Goal: Task Accomplishment & Management: Manage account settings

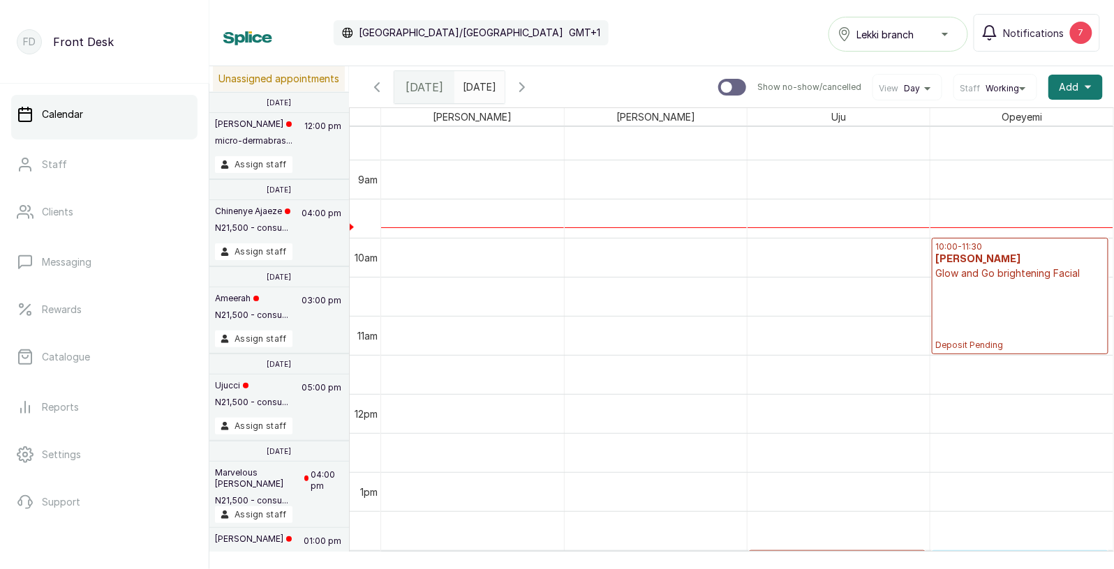
scroll to position [682, 0]
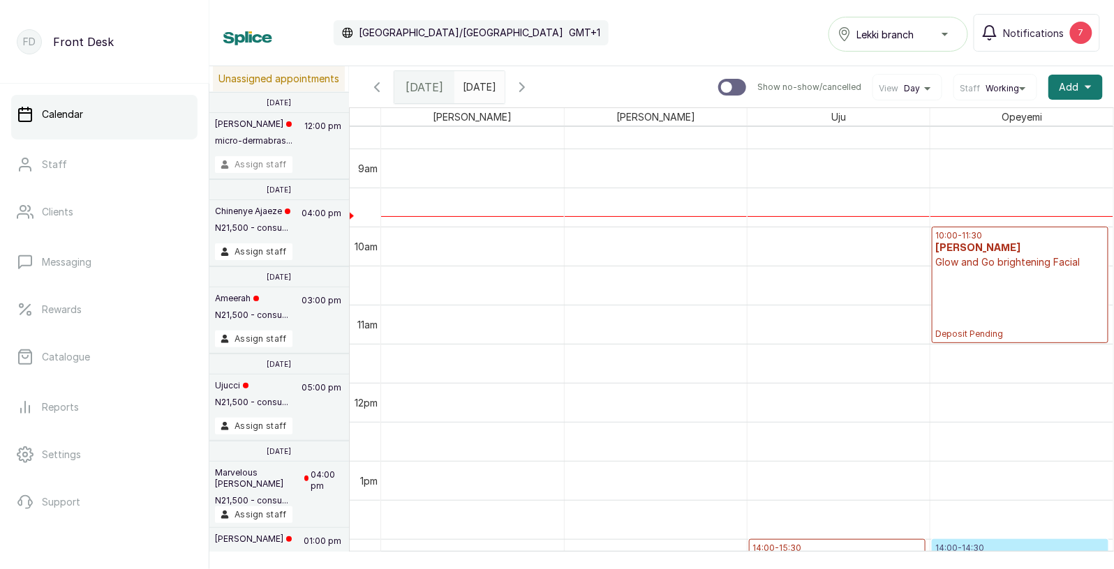
click at [263, 166] on button "Assign staff" at bounding box center [253, 164] width 77 height 17
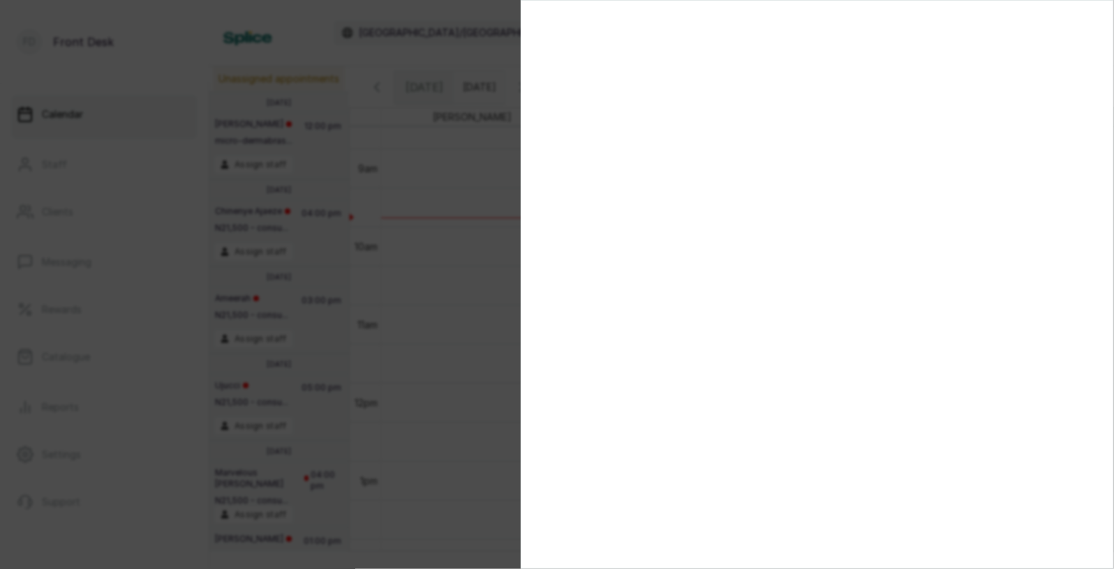
click at [488, 186] on div at bounding box center [557, 284] width 1114 height 569
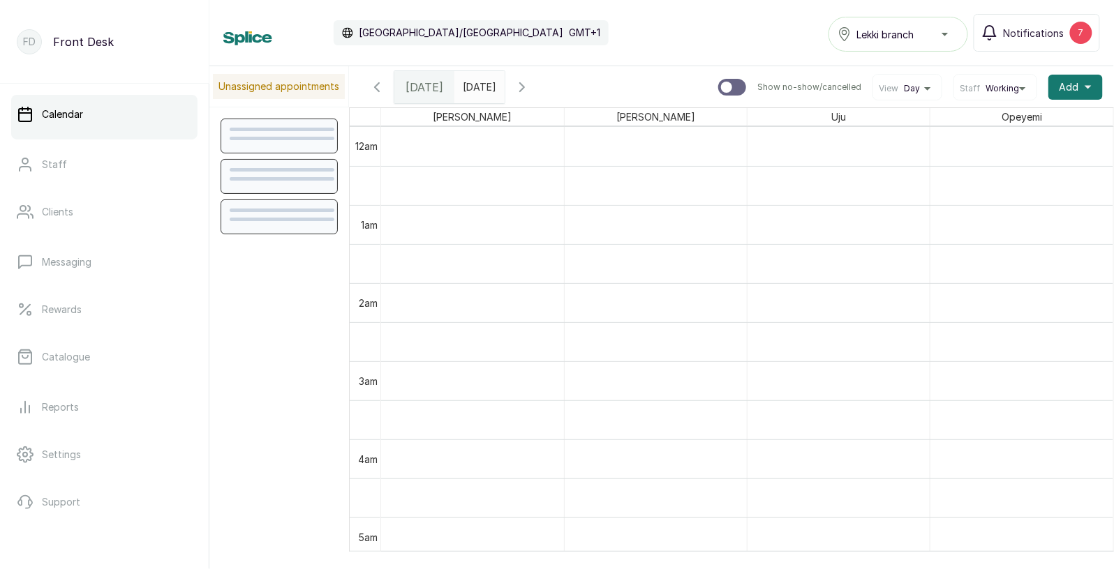
scroll to position [469, 0]
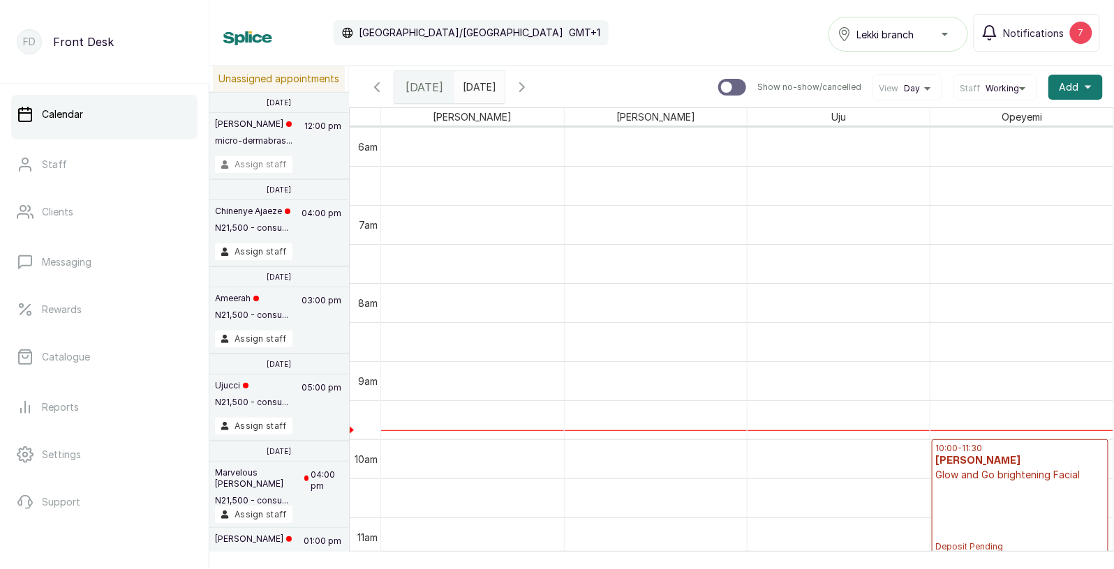
click at [261, 163] on button "Assign staff" at bounding box center [253, 164] width 77 height 17
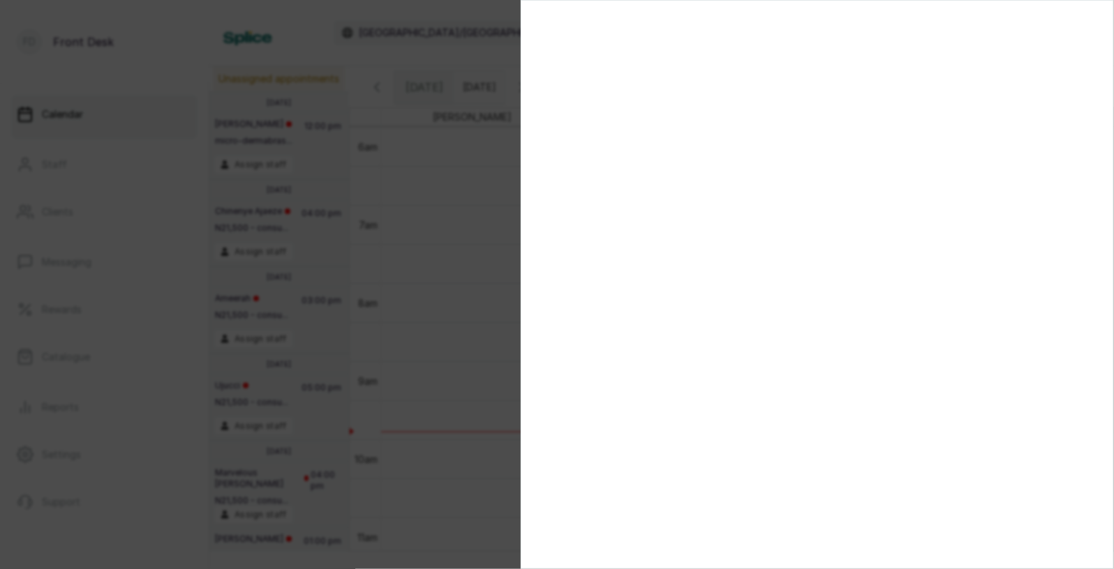
click at [303, 181] on div at bounding box center [557, 284] width 1114 height 569
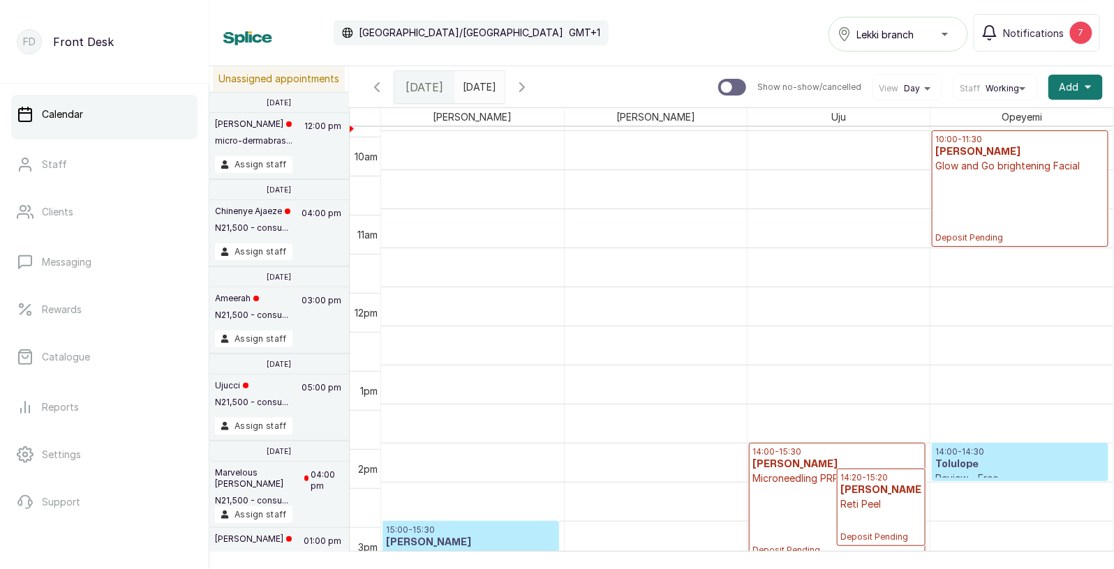
scroll to position [777, 0]
click at [244, 166] on button "Assign staff" at bounding box center [253, 164] width 77 height 17
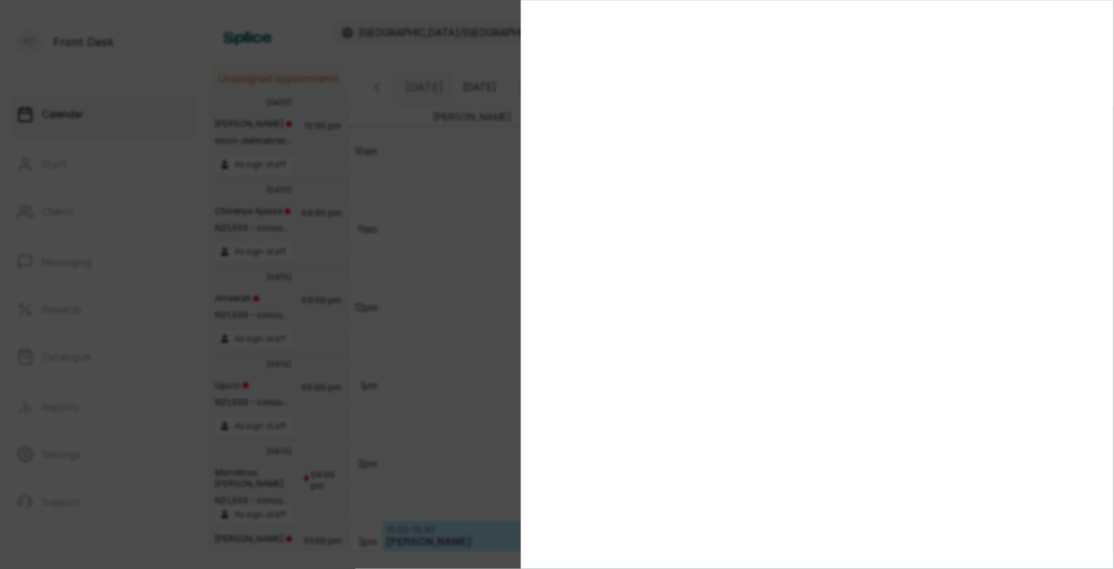
click at [442, 191] on div at bounding box center [557, 284] width 1114 height 569
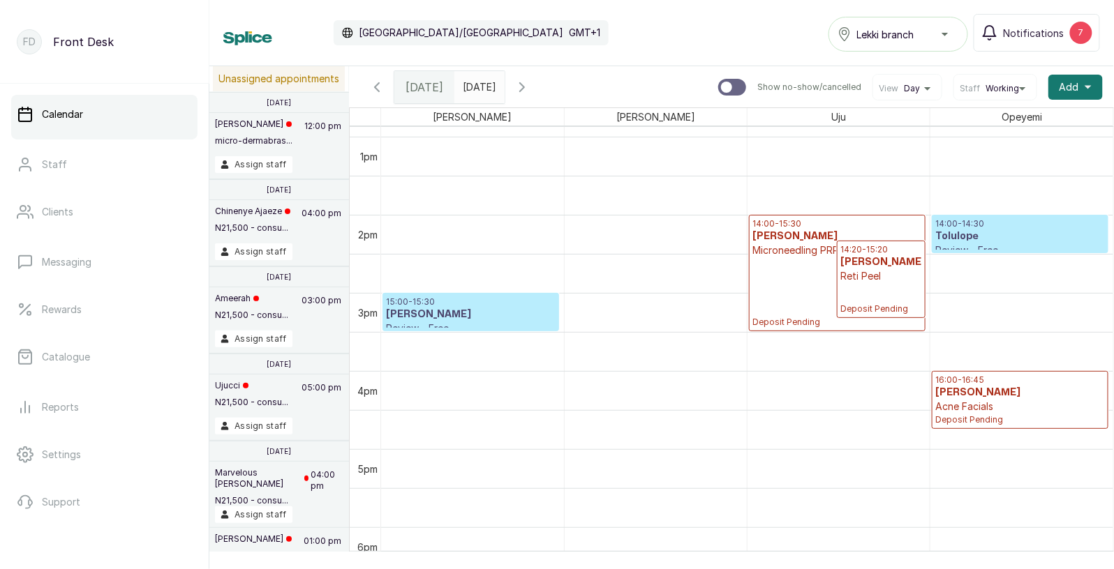
scroll to position [1023, 0]
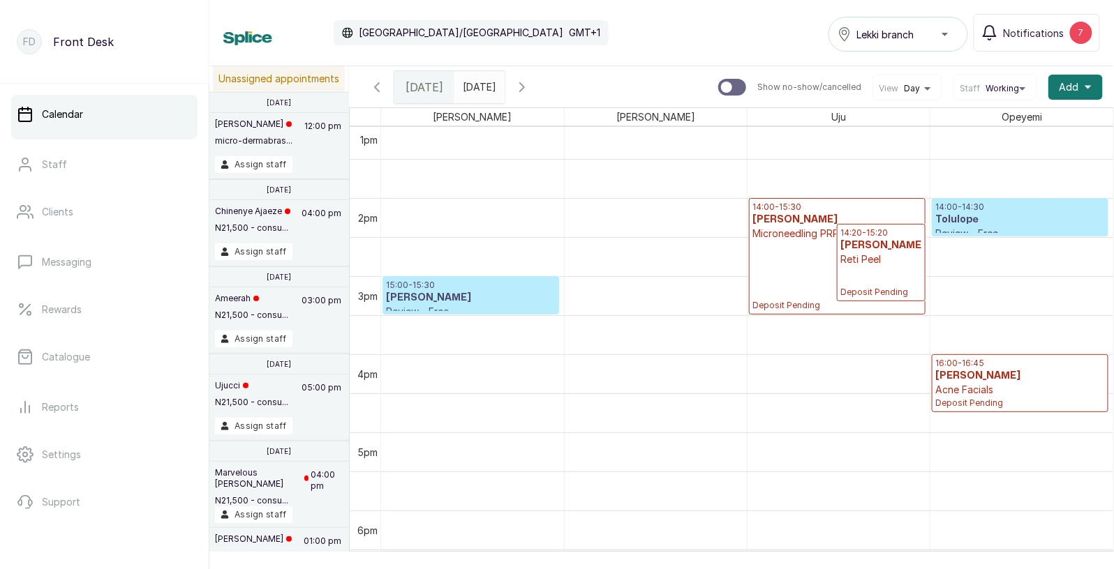
click at [847, 234] on p "14:20 - 15:20" at bounding box center [880, 233] width 81 height 11
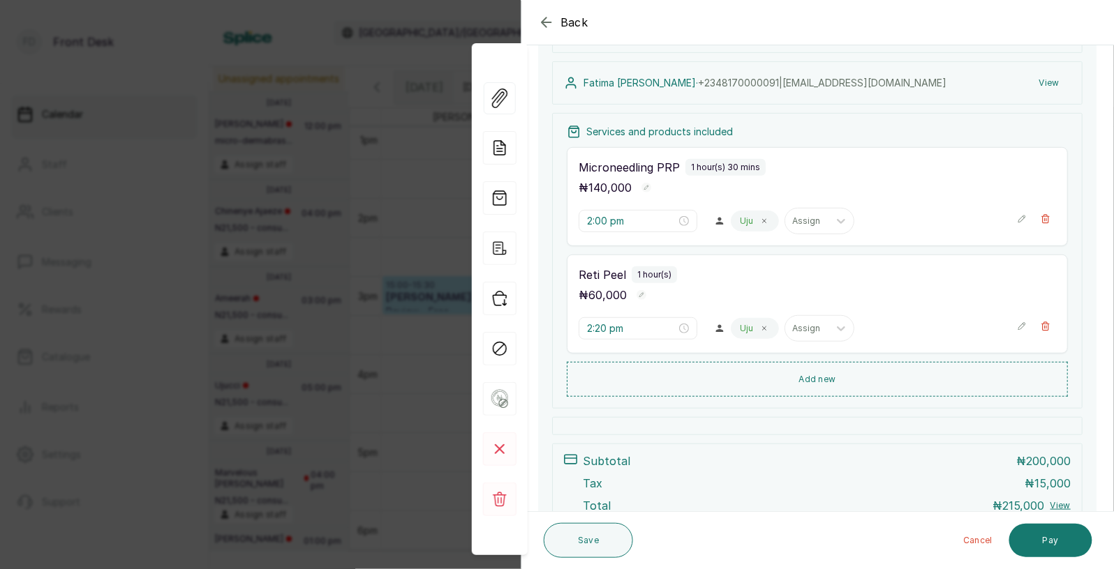
scroll to position [0, 0]
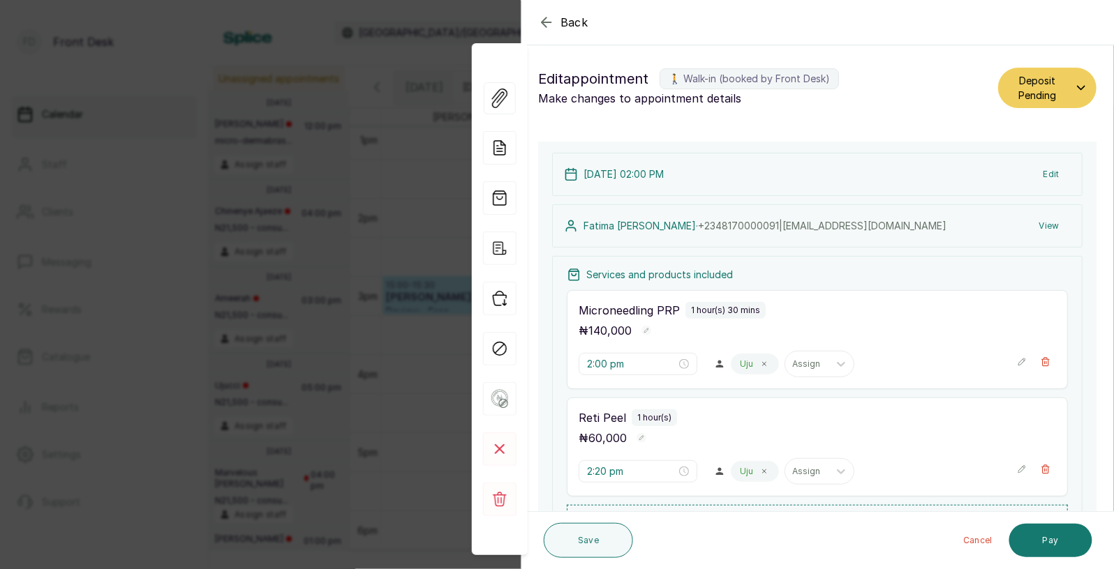
click at [281, 318] on div "Back Appointment Details Edit appointment 🚶 Walk-in (booked by Front Desk) Make…" at bounding box center [557, 284] width 1114 height 569
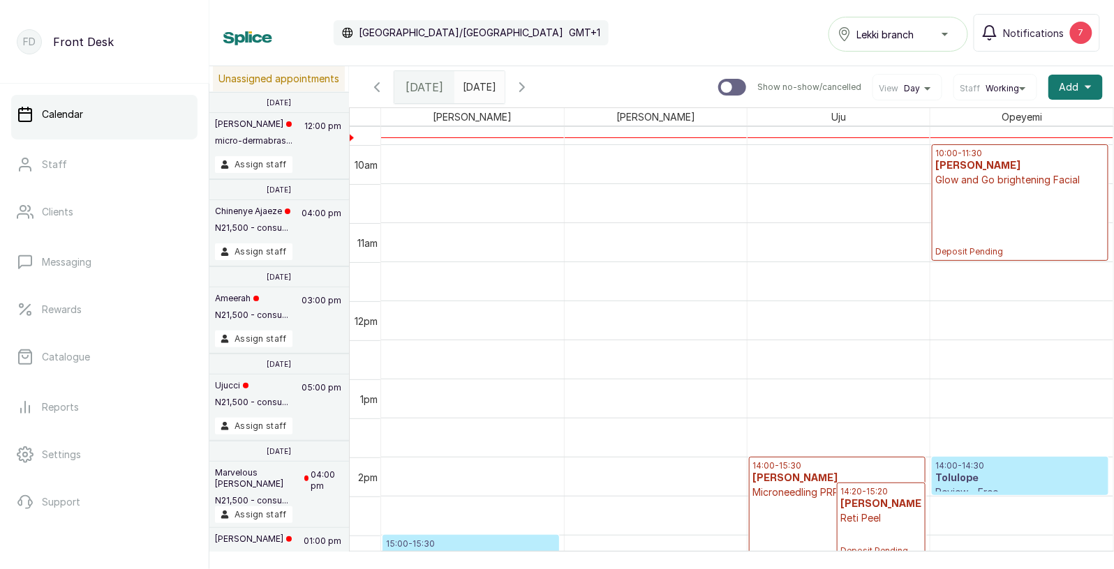
scroll to position [724, 0]
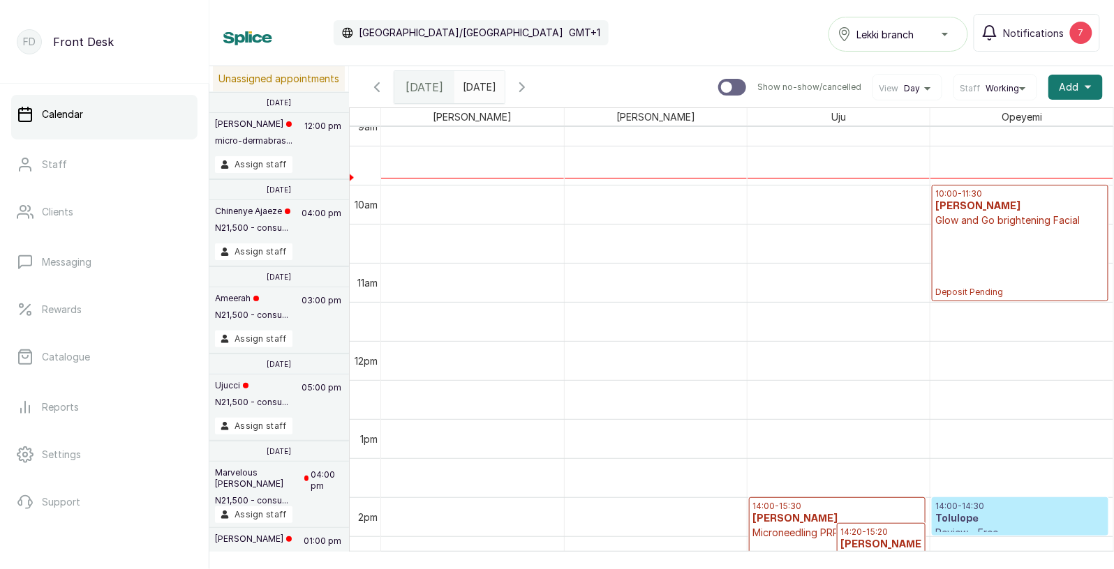
click at [989, 219] on p "Glow and Go brightening Facial" at bounding box center [1020, 221] width 170 height 14
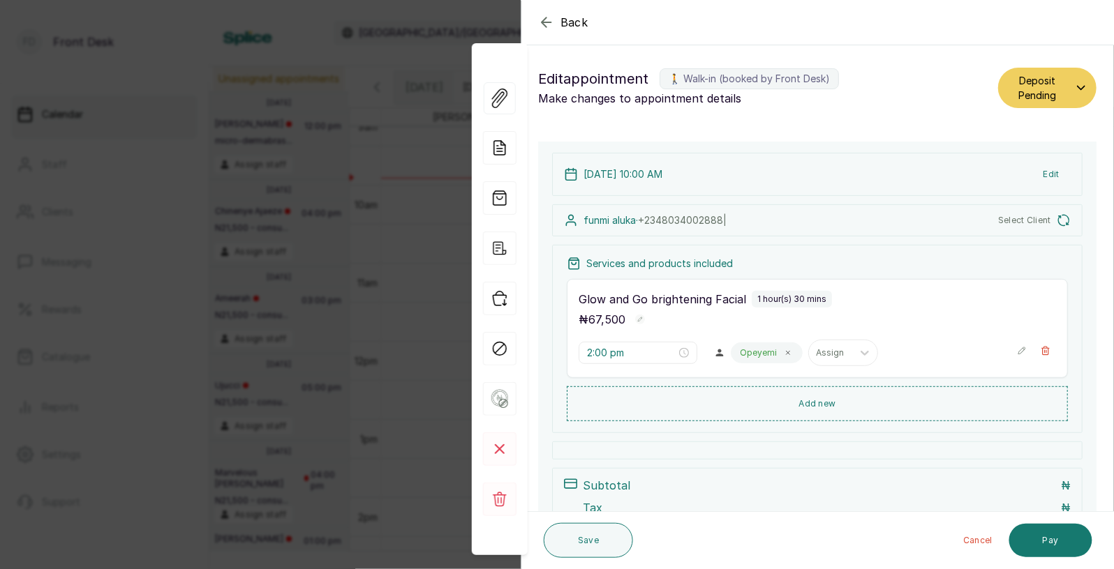
type input "10:00 am"
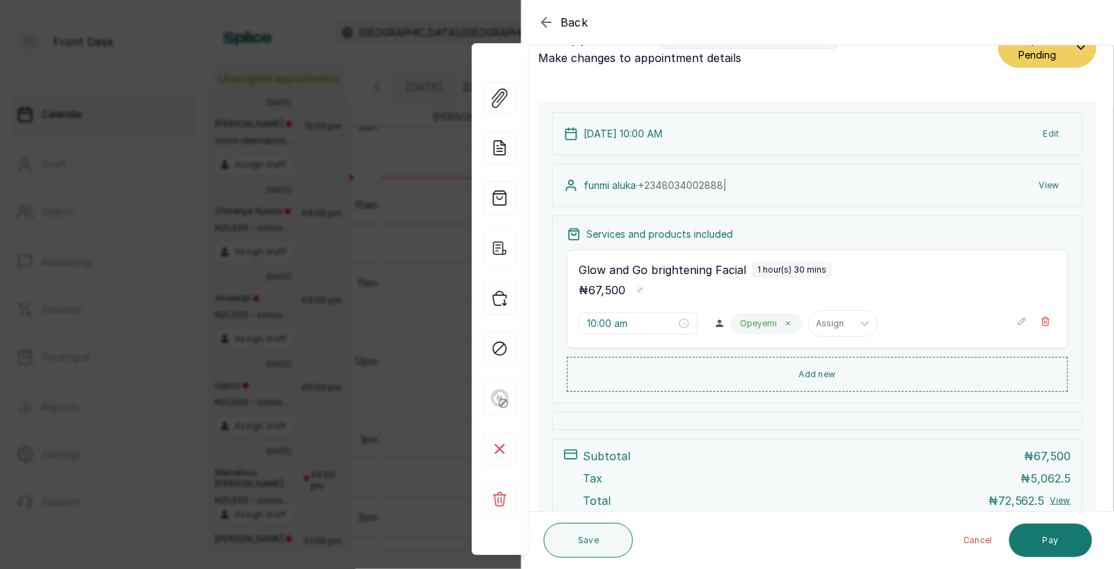
scroll to position [45, 0]
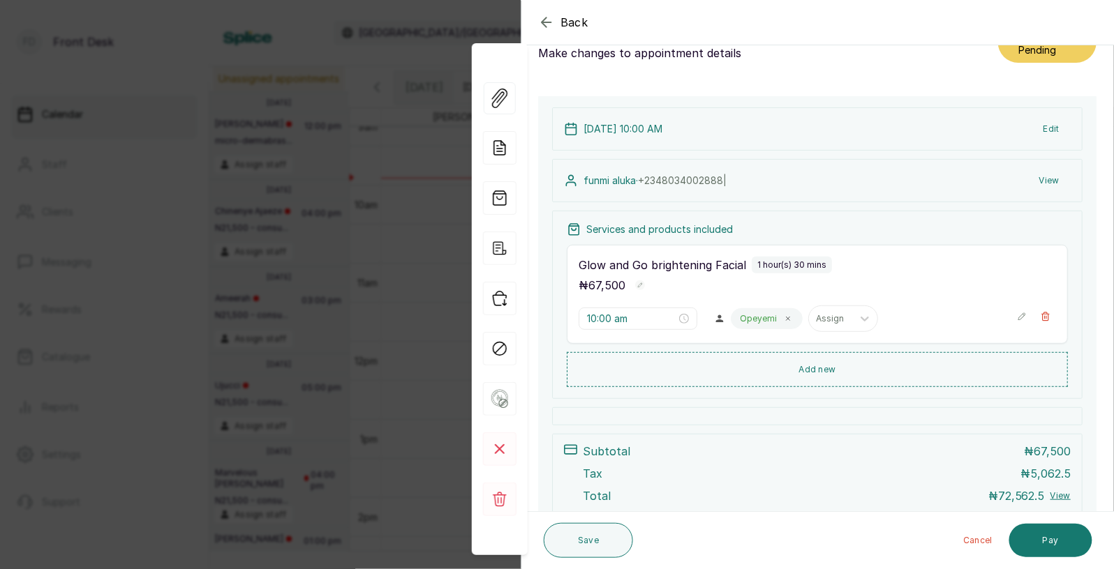
click at [1053, 176] on button "View" at bounding box center [1049, 180] width 43 height 25
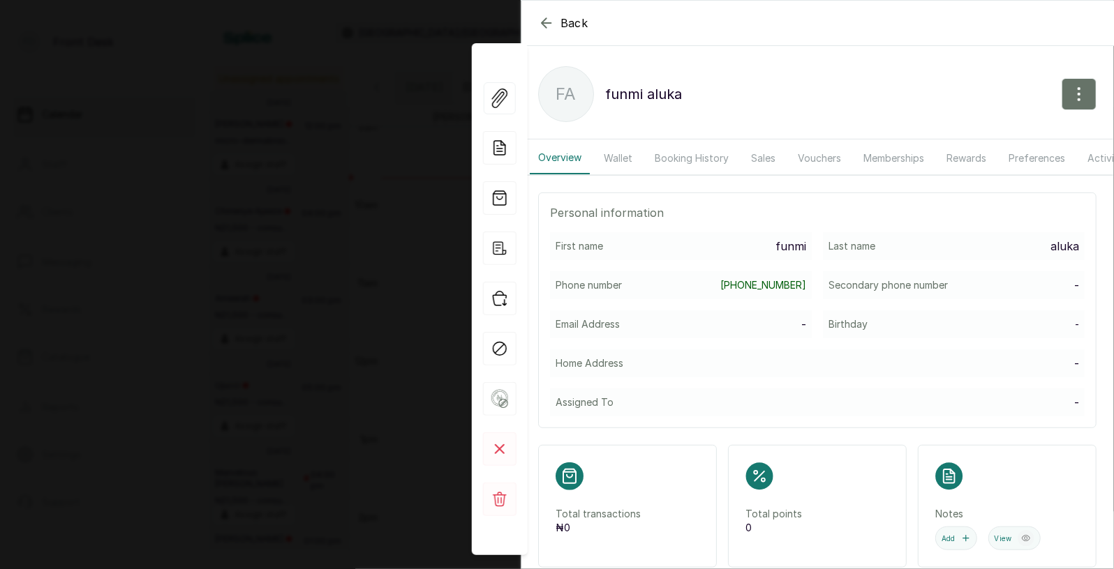
click at [680, 158] on button "Booking History" at bounding box center [691, 158] width 91 height 32
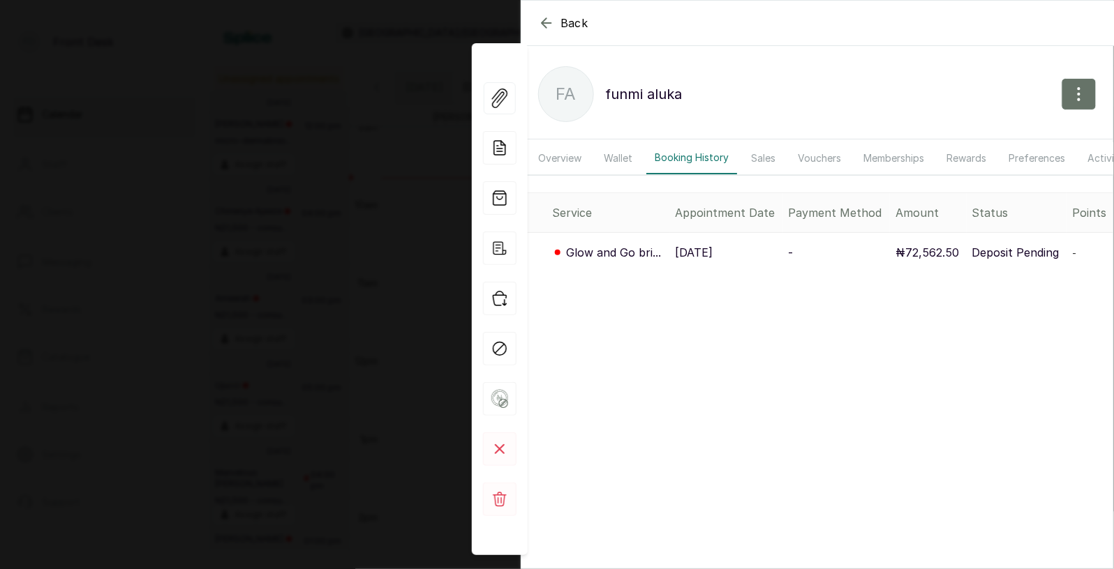
click at [402, 274] on div "Back funmi aluka fa funmi aluka Overview Wallet Booking History Sales Vouchers …" at bounding box center [557, 284] width 1114 height 569
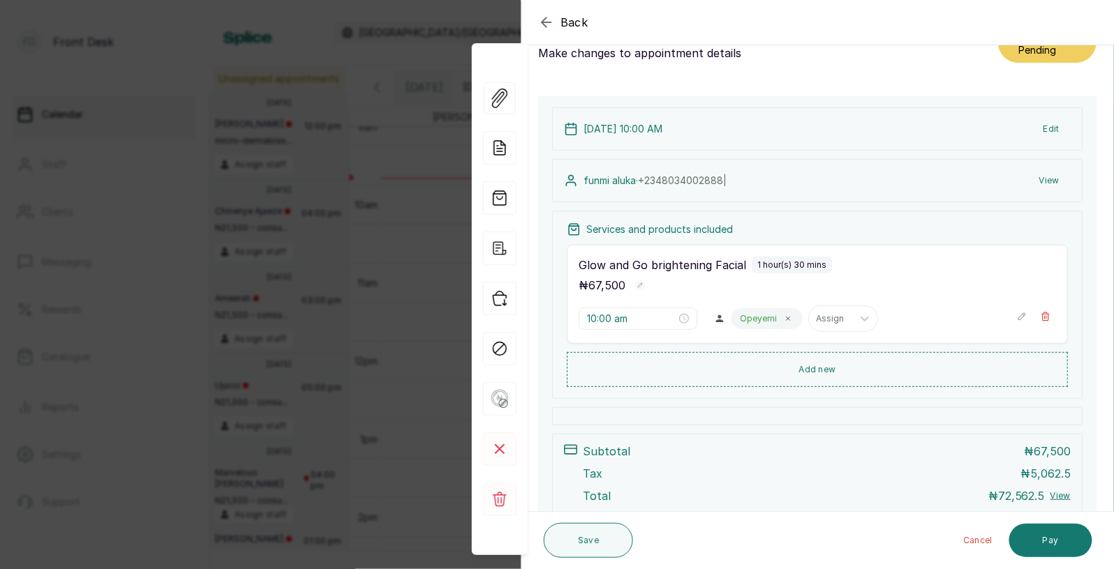
click at [311, 298] on div "Back Appointment Details Edit appointment 🚶 Walk-in (booked by Front Desk) Make…" at bounding box center [557, 284] width 1114 height 569
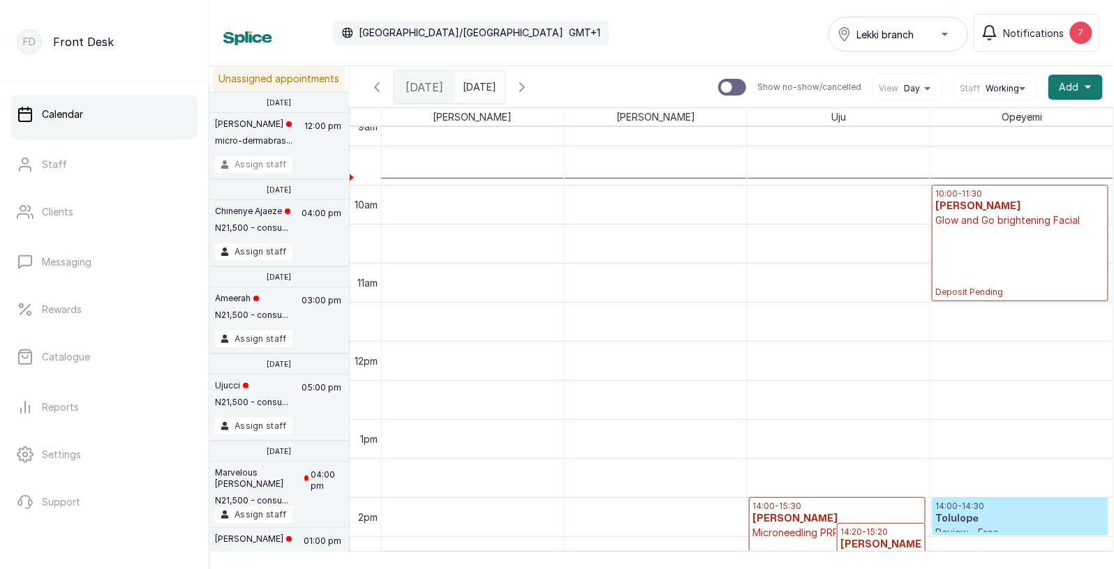
click at [252, 166] on button "Assign staff" at bounding box center [253, 164] width 77 height 17
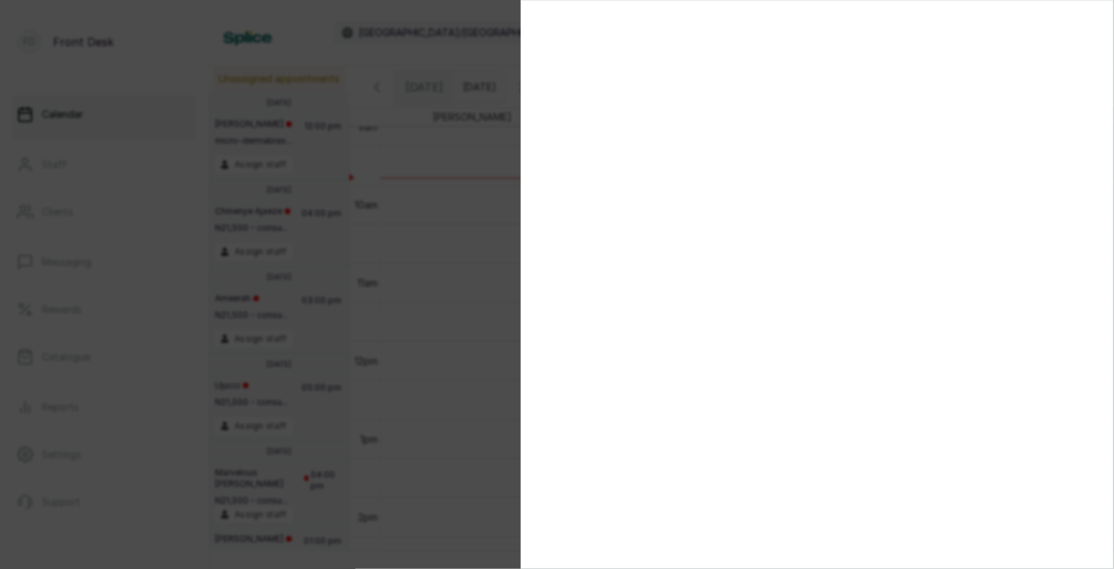
click at [459, 215] on div at bounding box center [557, 284] width 1114 height 569
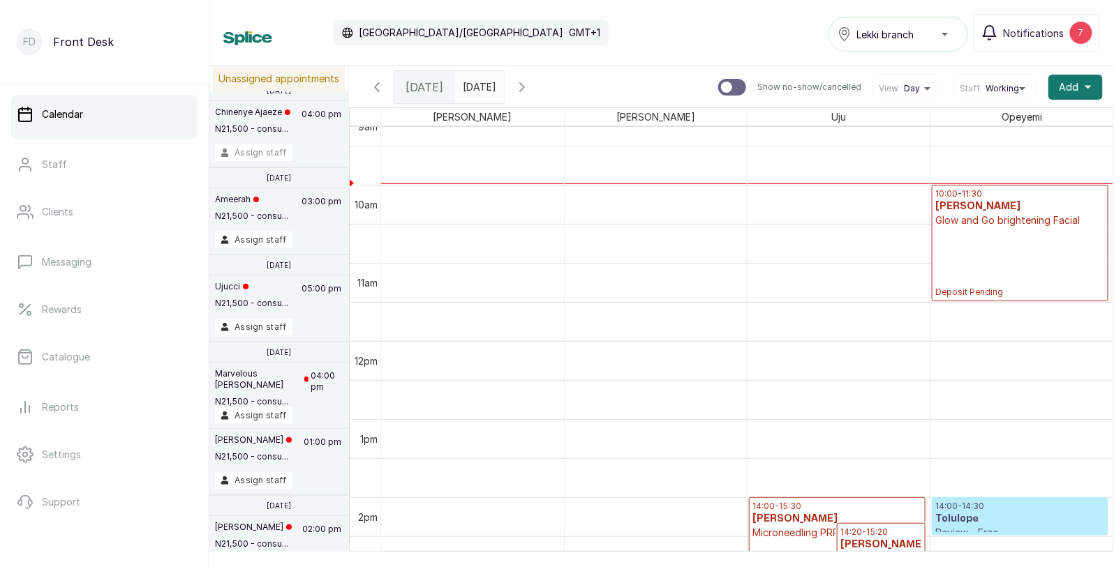
scroll to position [0, 0]
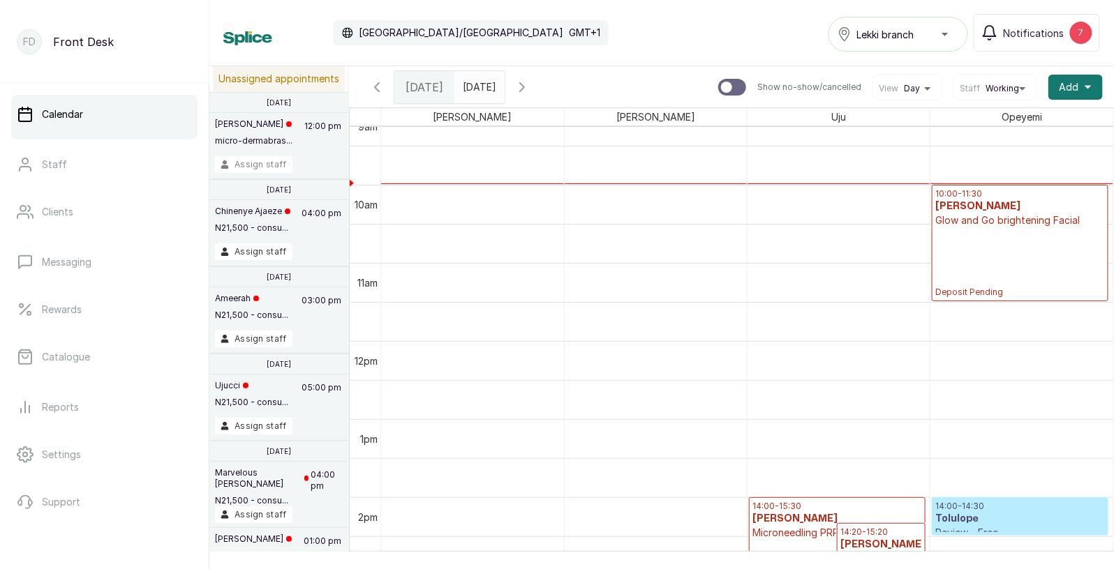
click at [251, 161] on button "Assign staff" at bounding box center [253, 164] width 77 height 17
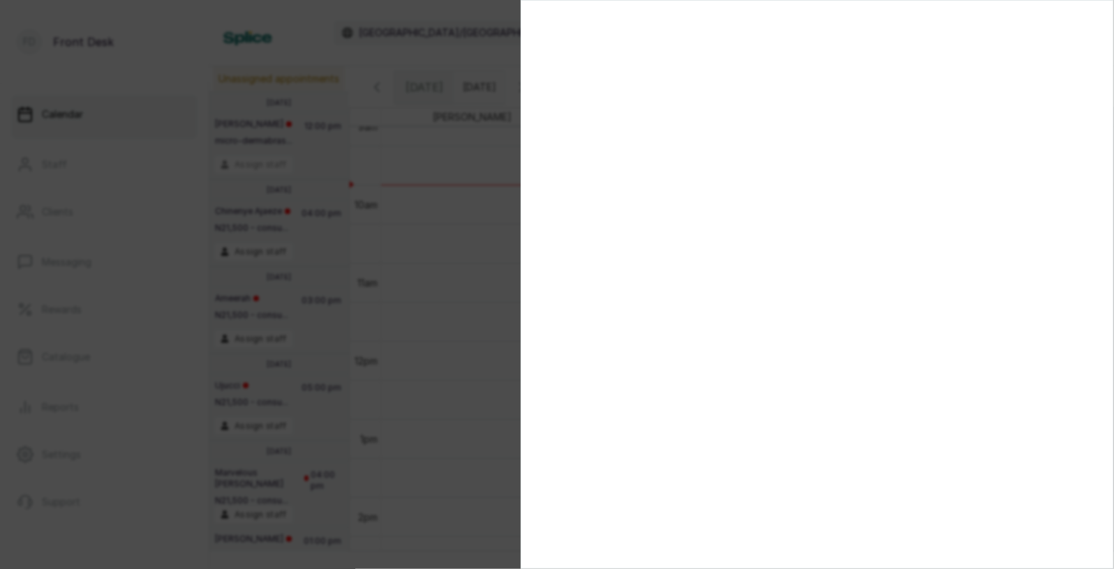
click at [251, 161] on div at bounding box center [557, 284] width 1114 height 569
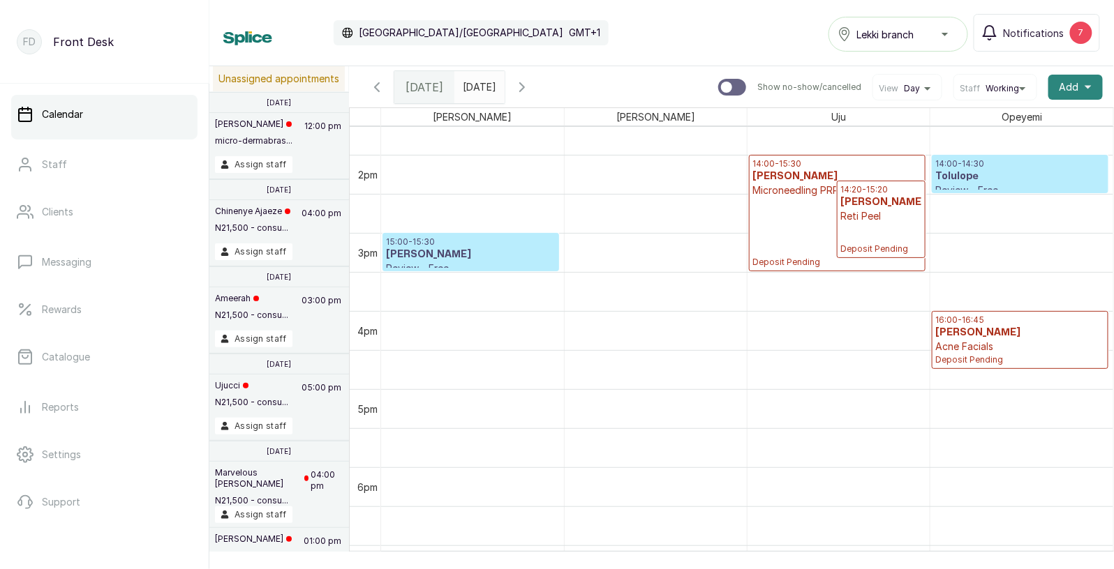
click at [1071, 84] on span "Add" at bounding box center [1069, 87] width 20 height 14
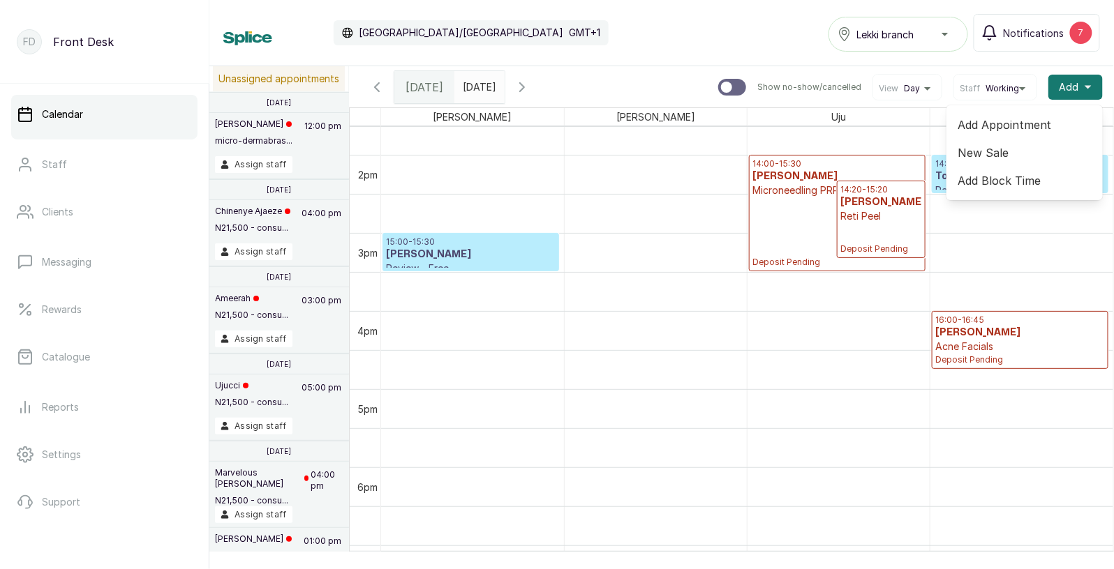
click at [1003, 122] on span "Add Appointment" at bounding box center [1025, 125] width 134 height 17
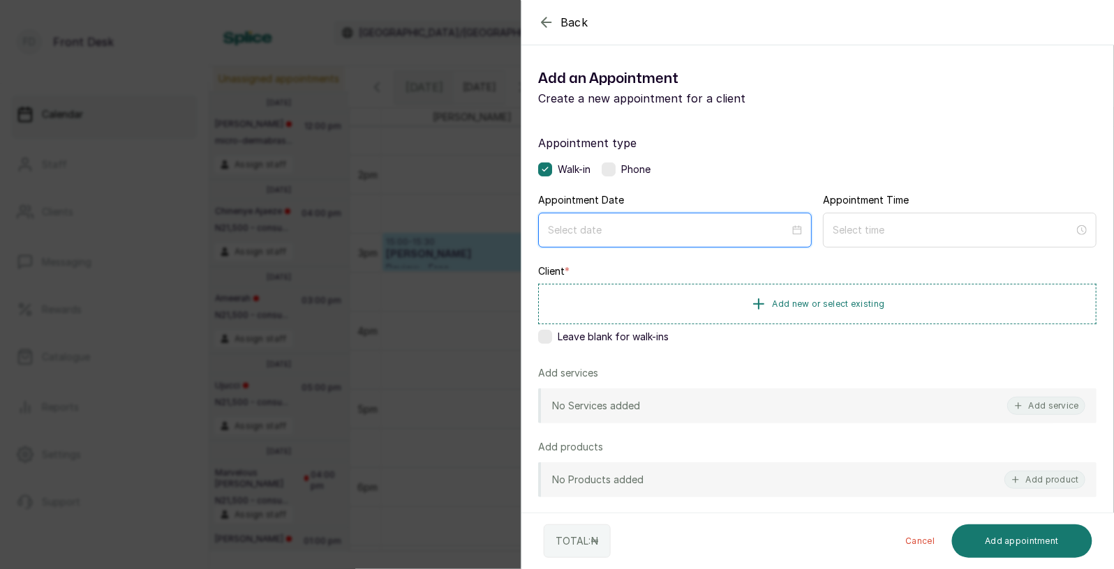
click at [650, 232] on input at bounding box center [668, 230] width 241 height 15
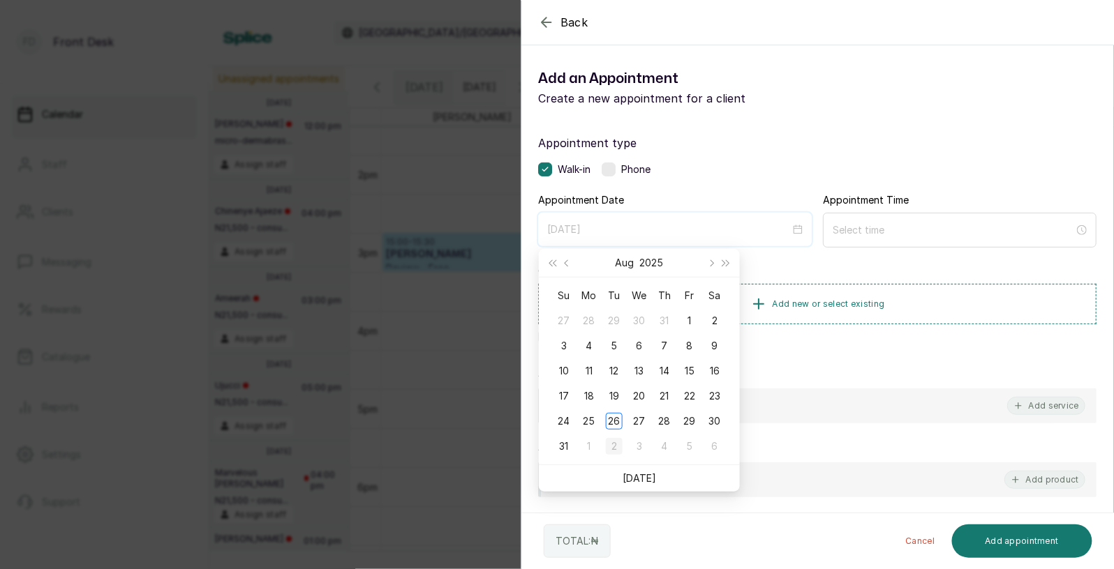
type input "2025/09/02"
type input "2025/08/31"
type input "2025/09/02"
click at [636, 476] on link "[DATE]" at bounding box center [639, 478] width 33 height 12
type input "2025/08/26"
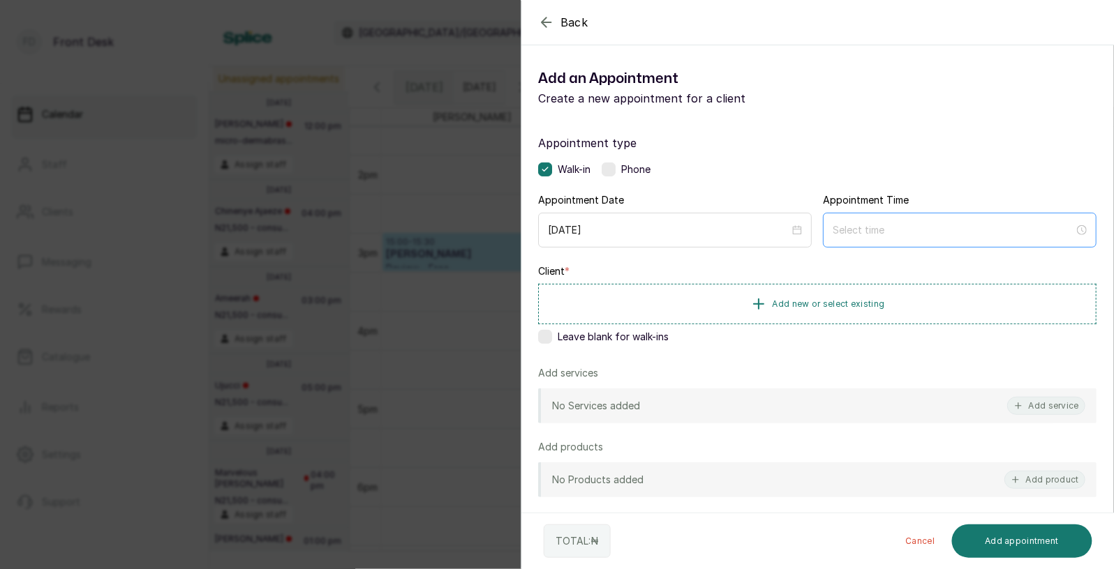
click at [897, 241] on div at bounding box center [960, 230] width 274 height 35
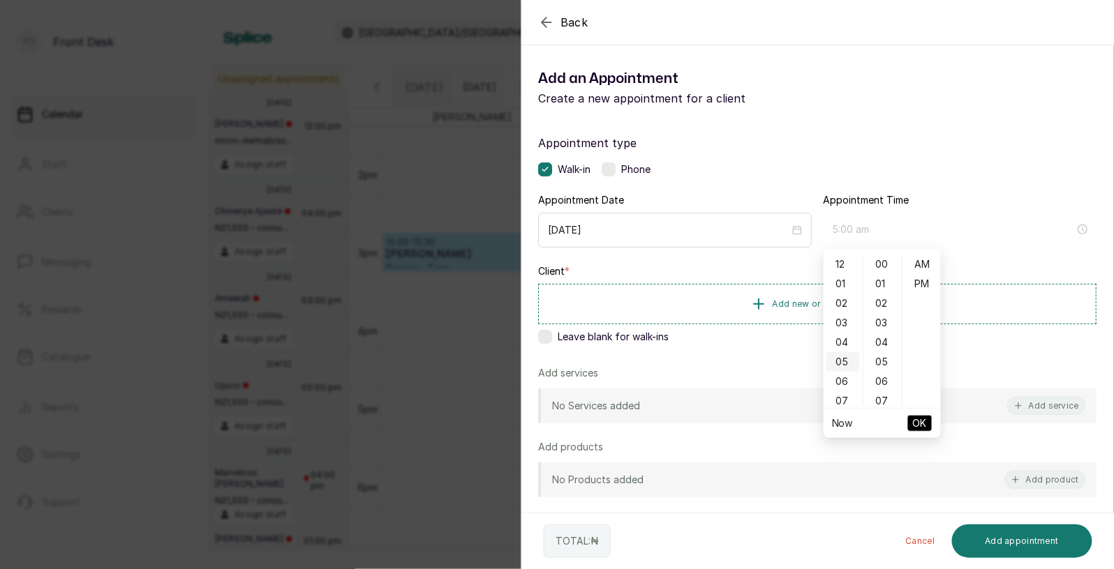
click at [843, 356] on div "05" at bounding box center [842, 362] width 33 height 20
type input "5:00 pm"
click at [925, 287] on div "PM" at bounding box center [921, 284] width 33 height 20
click at [922, 416] on span "OK" at bounding box center [920, 423] width 14 height 27
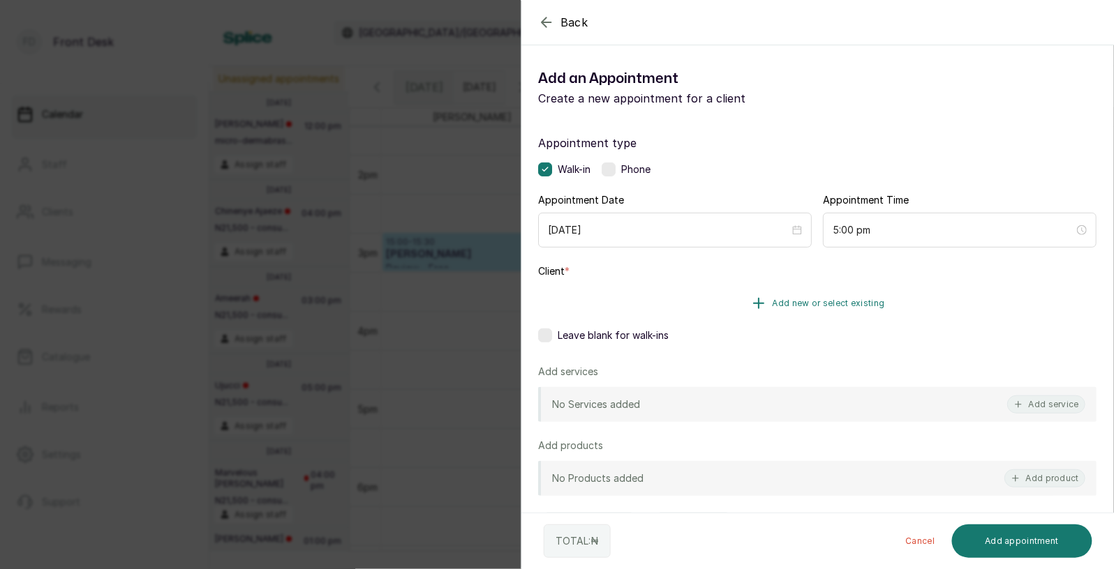
click at [803, 302] on span "Add new or select existing" at bounding box center [829, 303] width 112 height 11
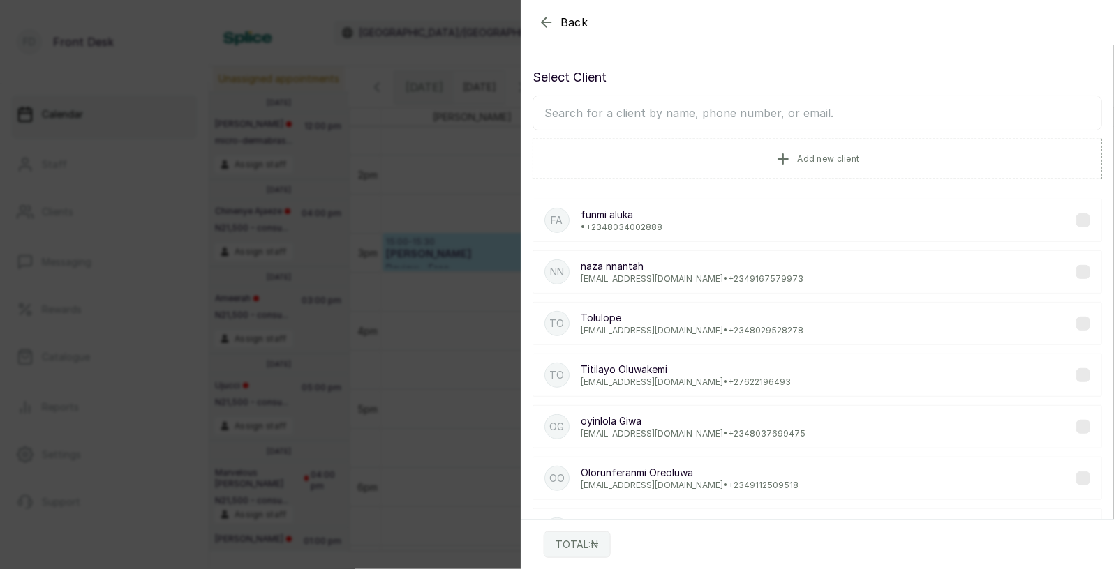
click at [745, 111] on input "text" at bounding box center [817, 113] width 569 height 35
type input "amin"
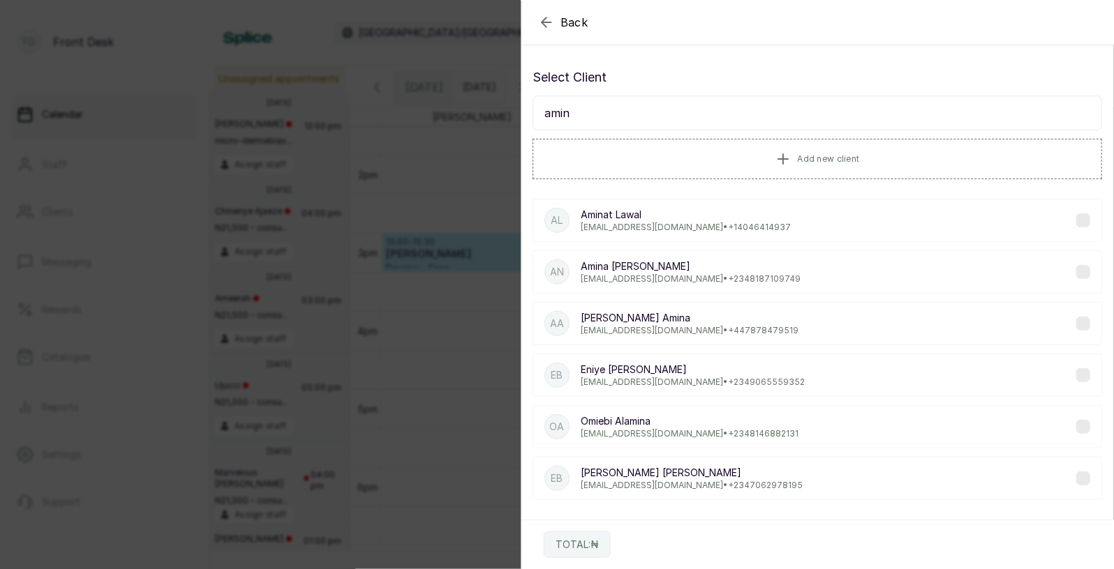
click at [627, 273] on p "Amina Nasir" at bounding box center [691, 267] width 220 height 14
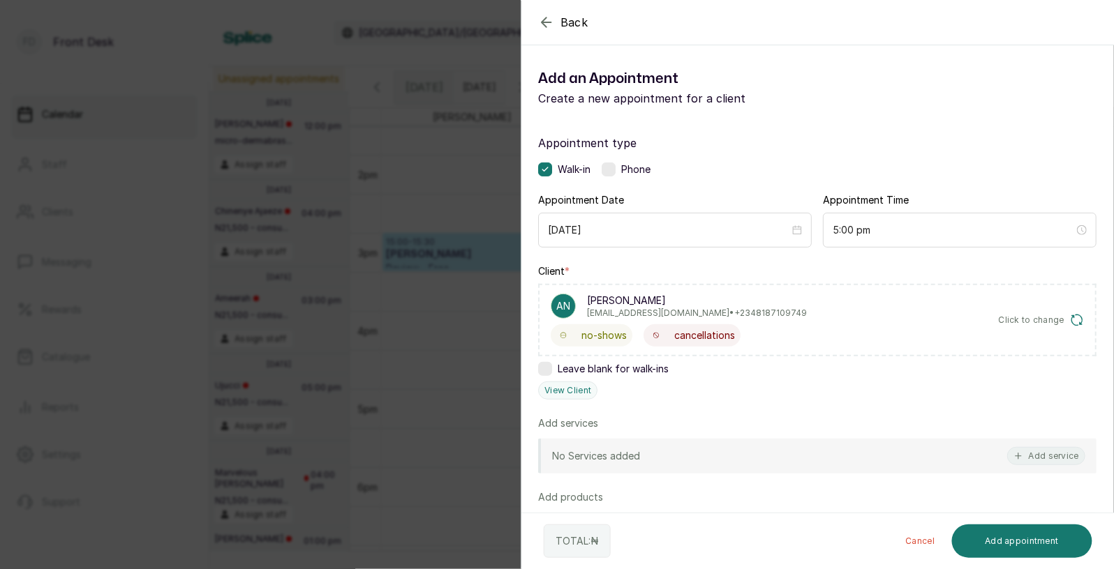
scroll to position [87, 0]
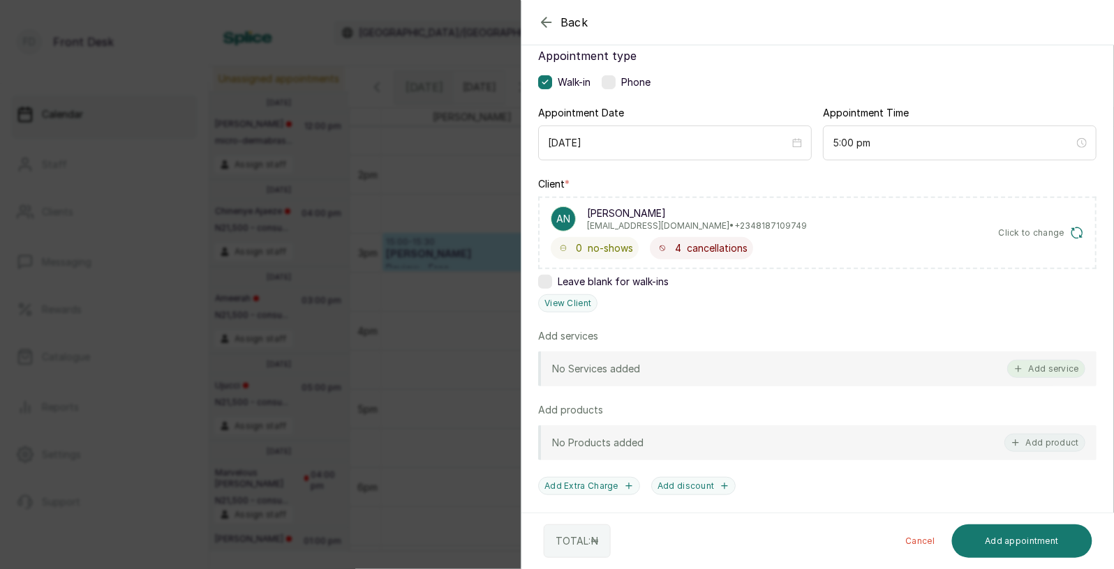
click at [1041, 365] on button "Add service" at bounding box center [1046, 369] width 78 height 18
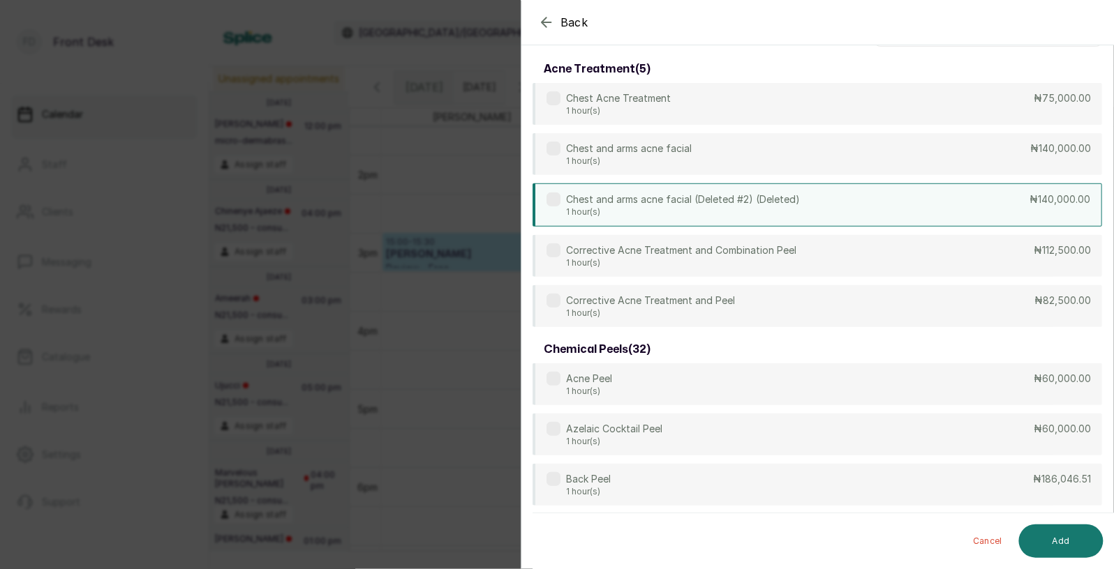
scroll to position [0, 0]
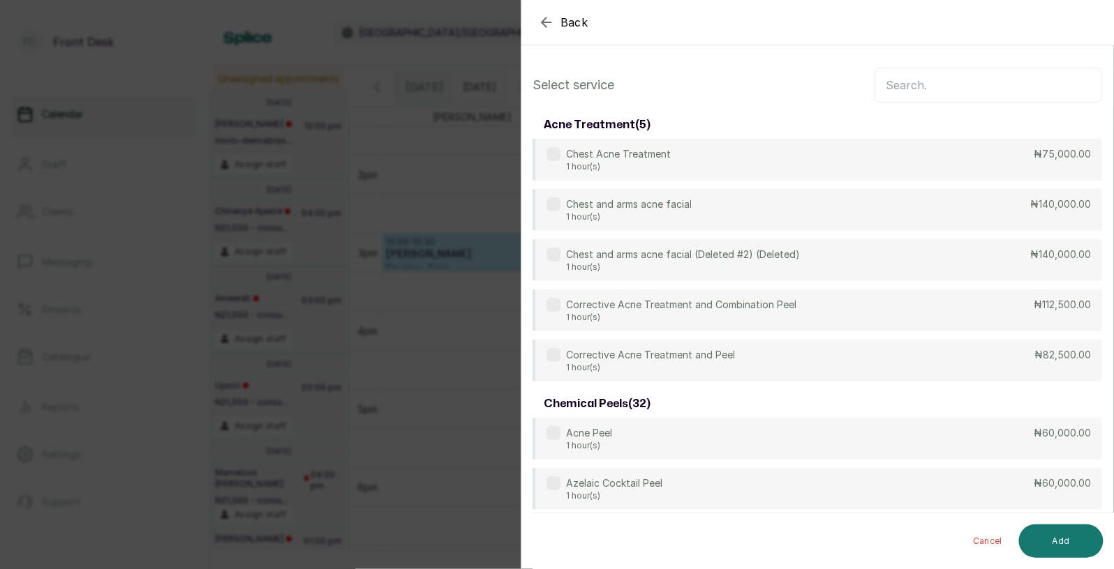
click at [919, 90] on input "text" at bounding box center [988, 85] width 228 height 35
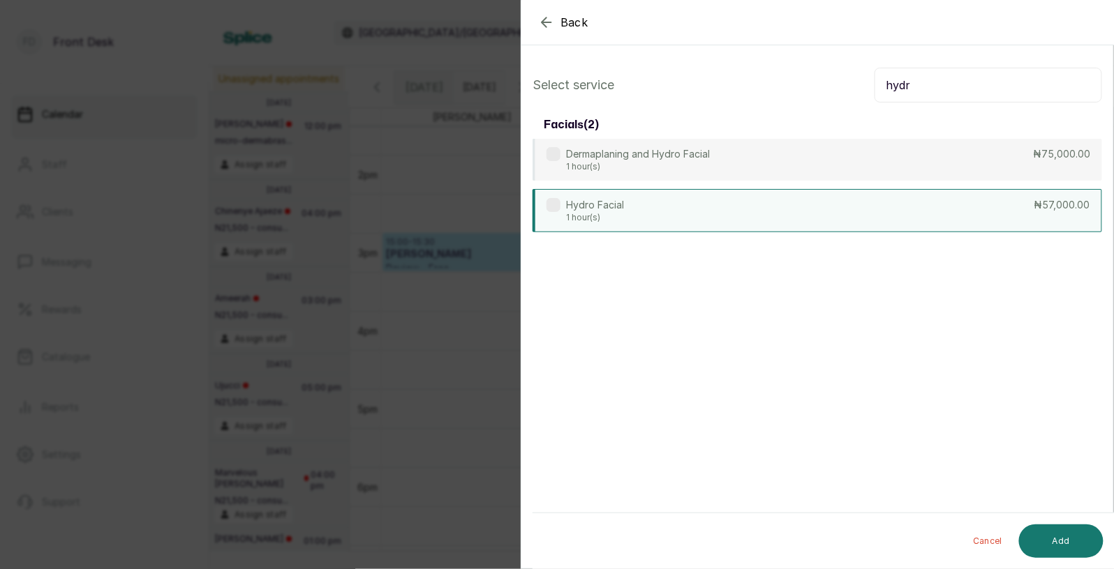
type input "hydr"
click at [761, 207] on div "Hydro Facial 1 hour(s) ₦57,000.00" at bounding box center [817, 210] width 569 height 43
click at [1050, 535] on button "Add" at bounding box center [1061, 541] width 84 height 33
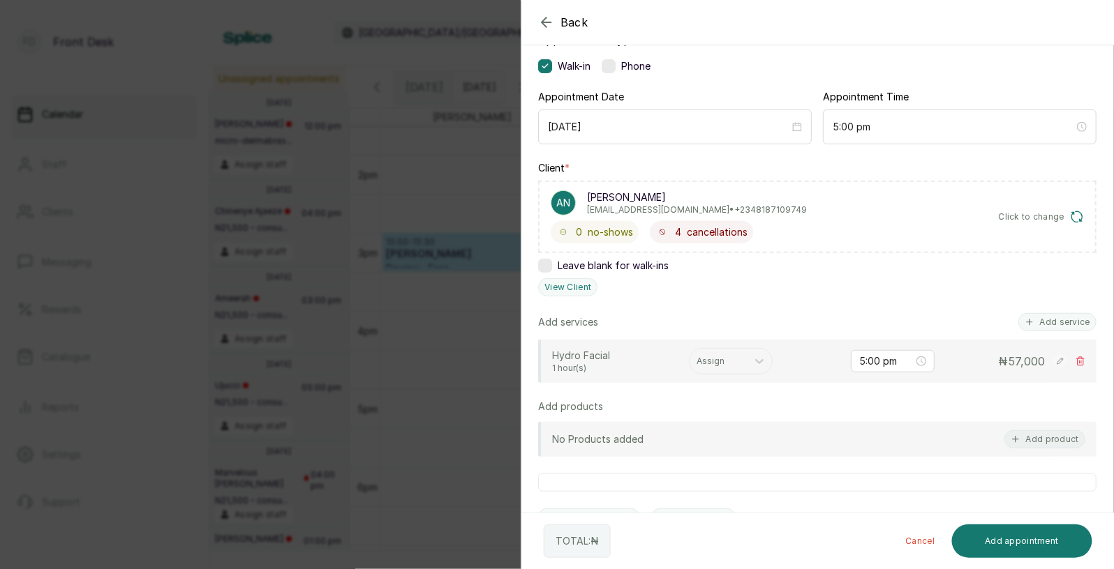
scroll to position [150, 0]
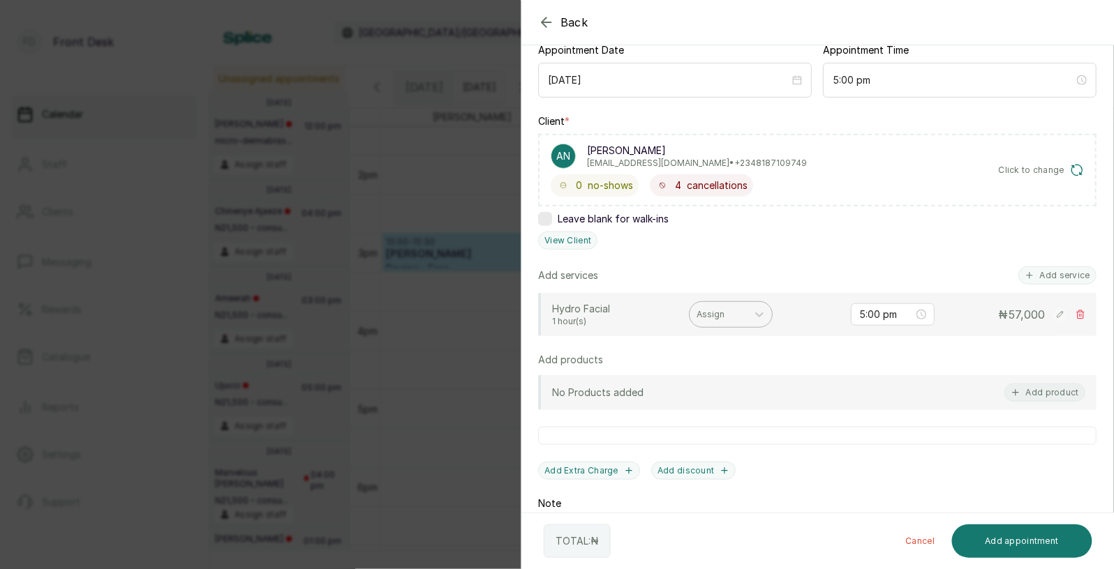
click at [712, 323] on div "Assign" at bounding box center [731, 314] width 84 height 27
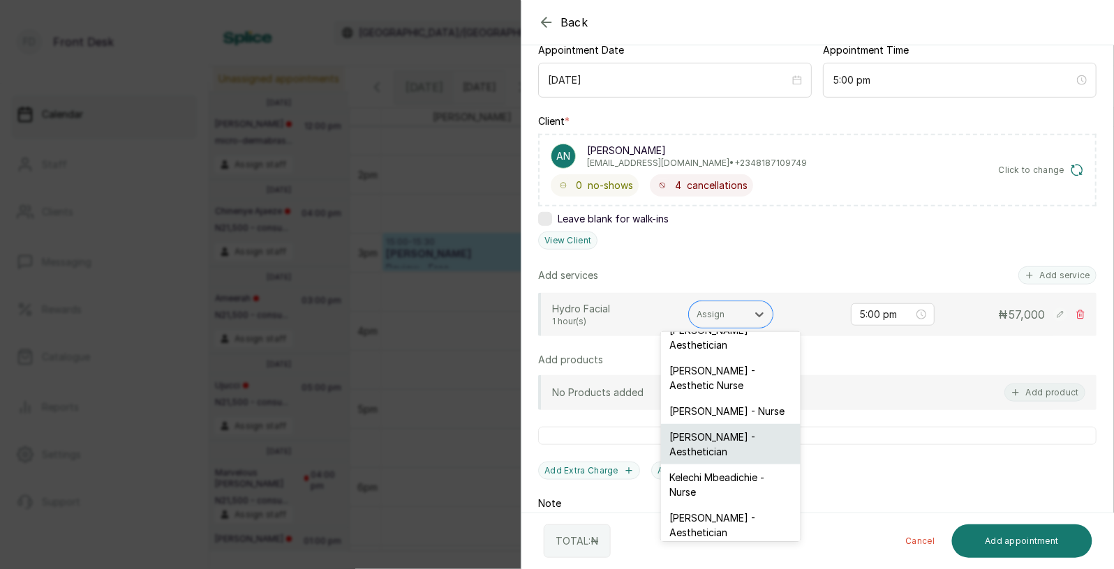
scroll to position [12, 0]
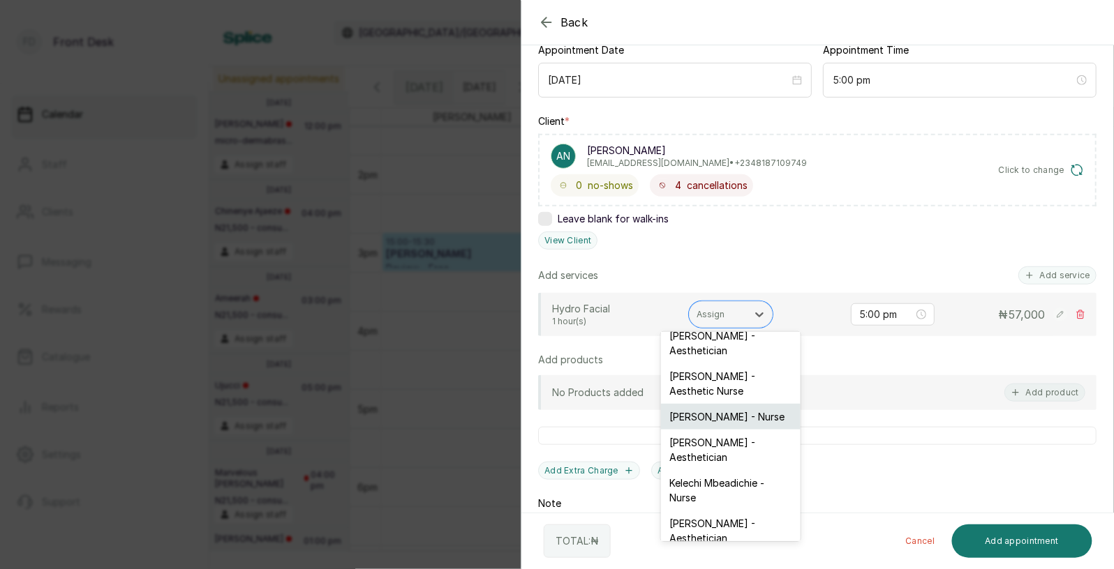
click at [704, 405] on div "Ifeoma Eze - Nurse" at bounding box center [731, 417] width 140 height 26
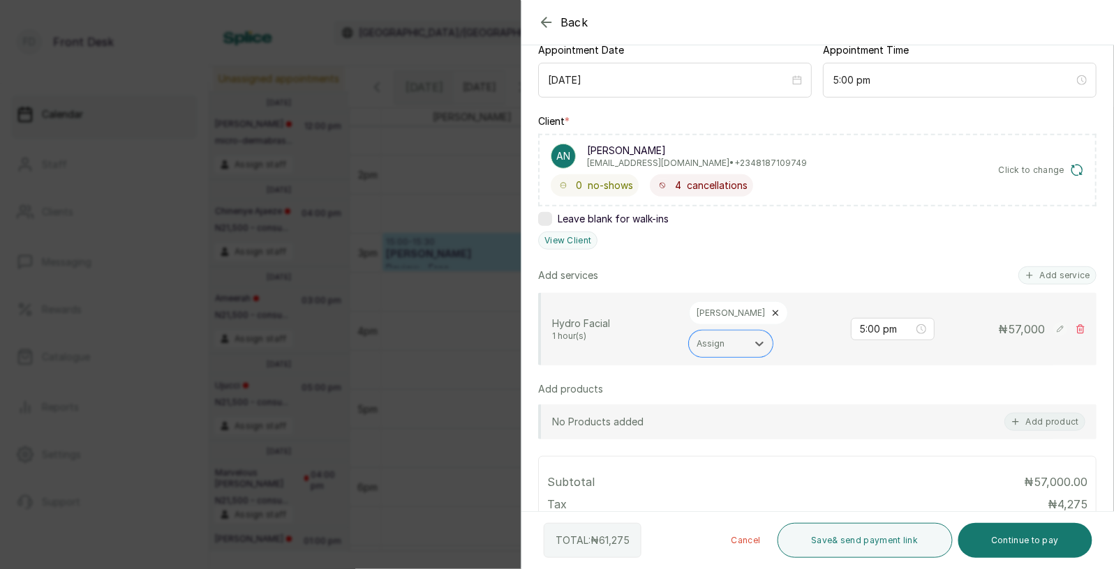
scroll to position [367, 0]
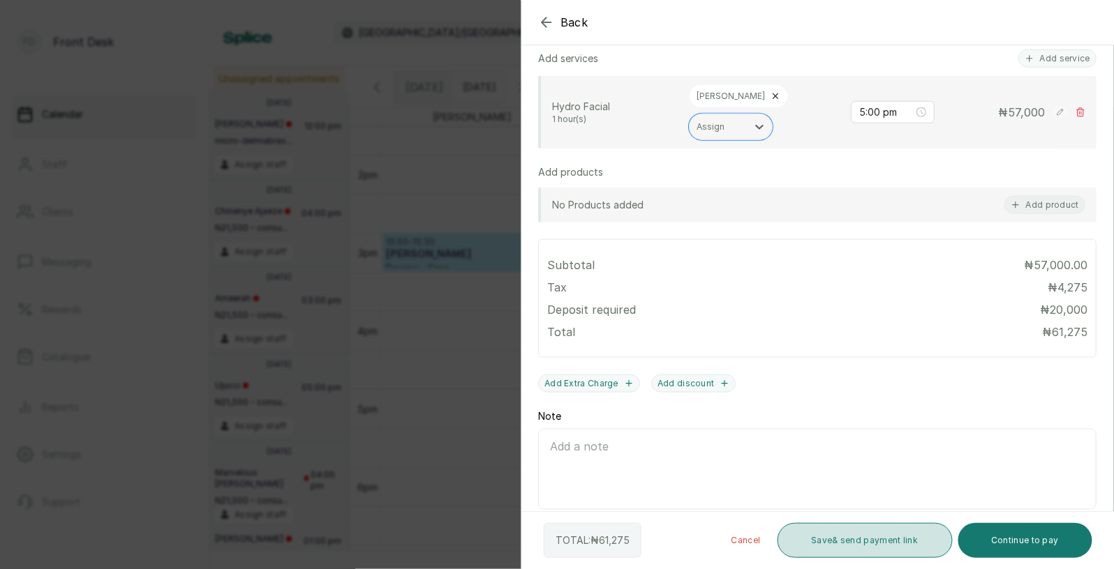
click at [863, 541] on button "Save & send payment link" at bounding box center [864, 540] width 175 height 35
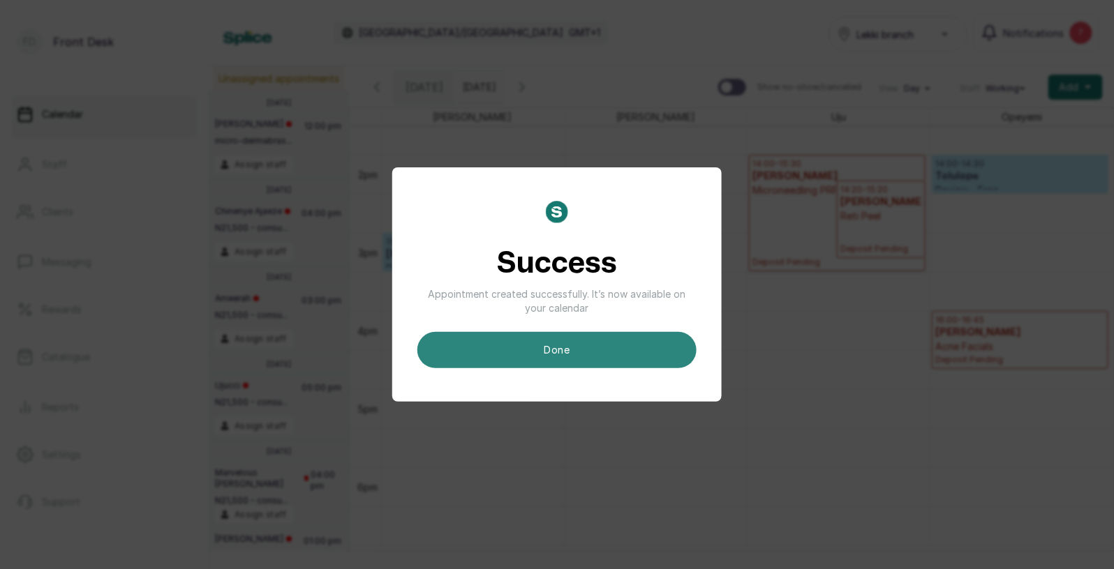
click at [598, 350] on button "done" at bounding box center [556, 350] width 279 height 36
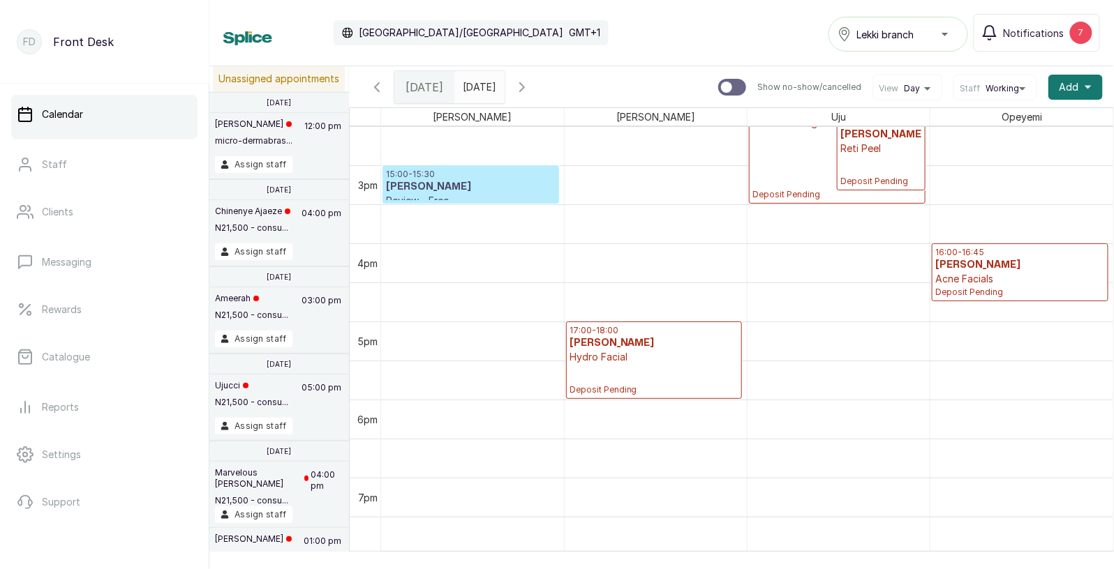
scroll to position [1135, 0]
click at [450, 195] on p "Review - Free" at bounding box center [471, 200] width 170 height 14
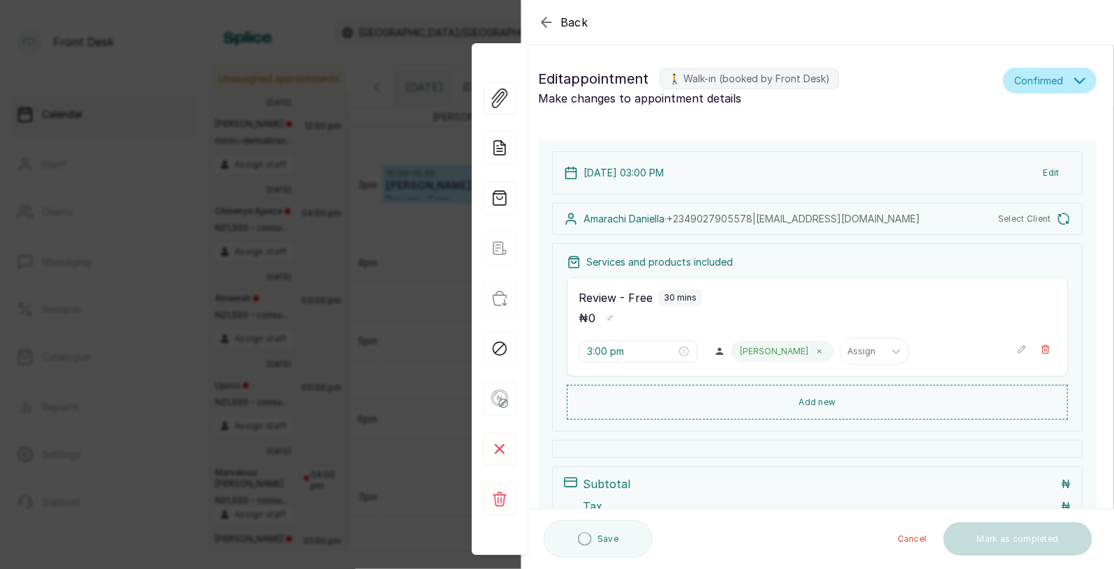
type input "3:00 pm"
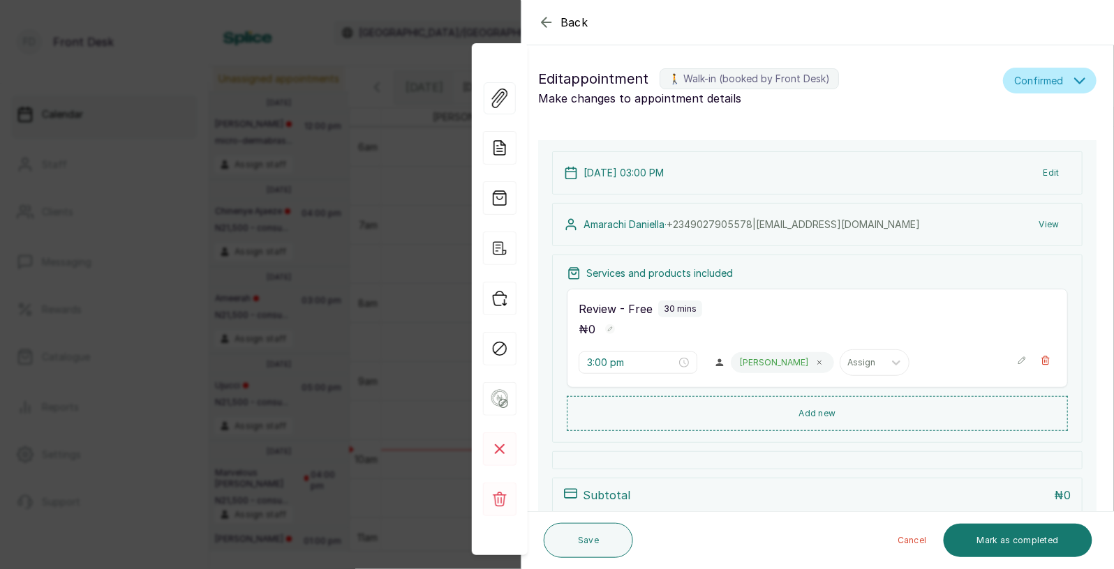
click at [393, 374] on div "Back Appointment Details Edit appointment 🚶 Walk-in (booked by Front Desk) Make…" at bounding box center [557, 284] width 1114 height 569
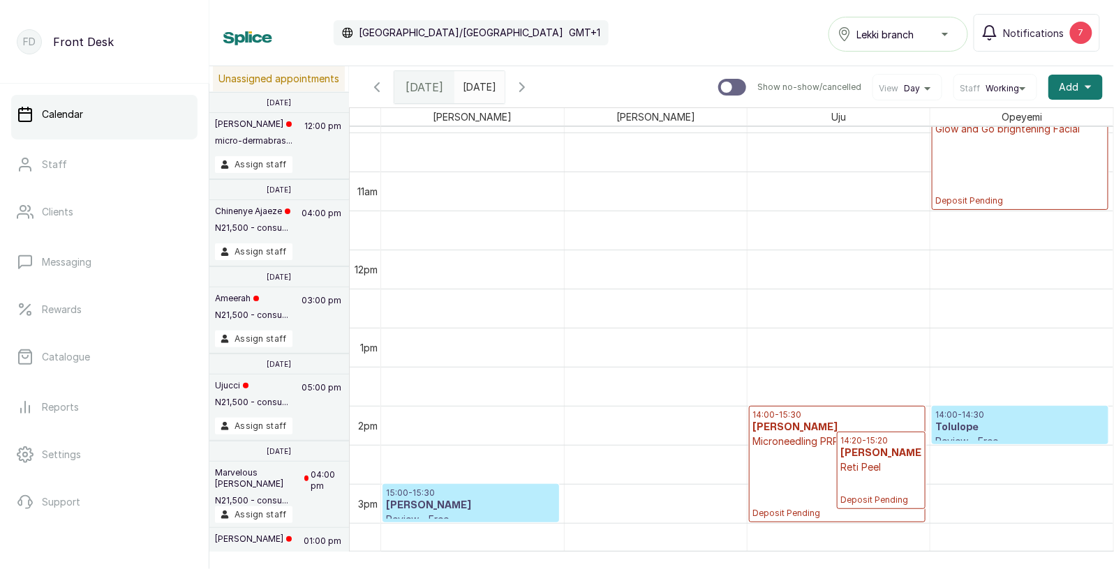
scroll to position [906, 0]
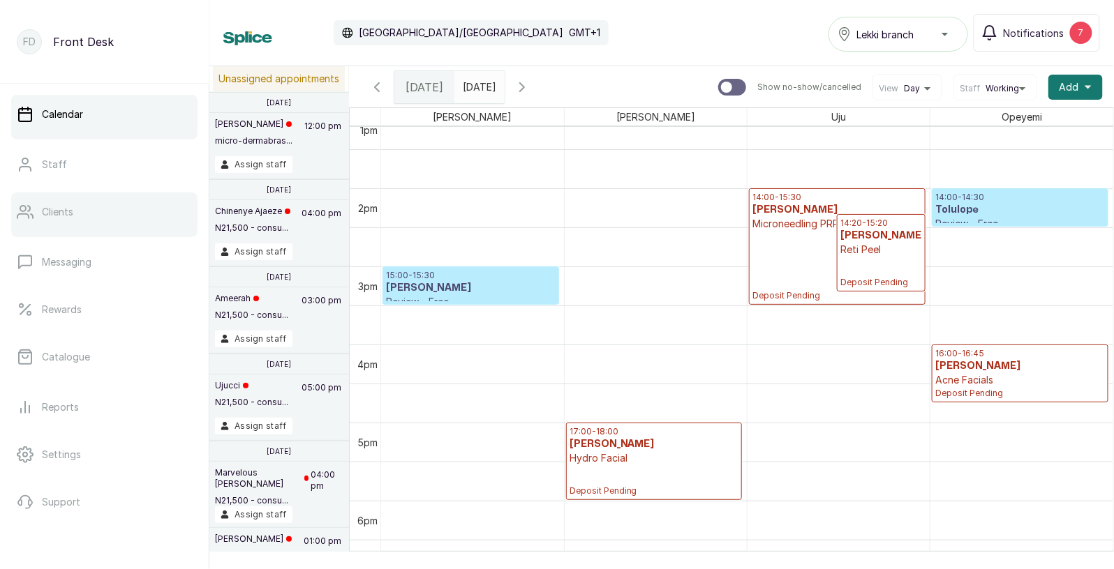
click at [52, 211] on p "Clients" at bounding box center [57, 212] width 31 height 14
